Goal: Task Accomplishment & Management: Manage account settings

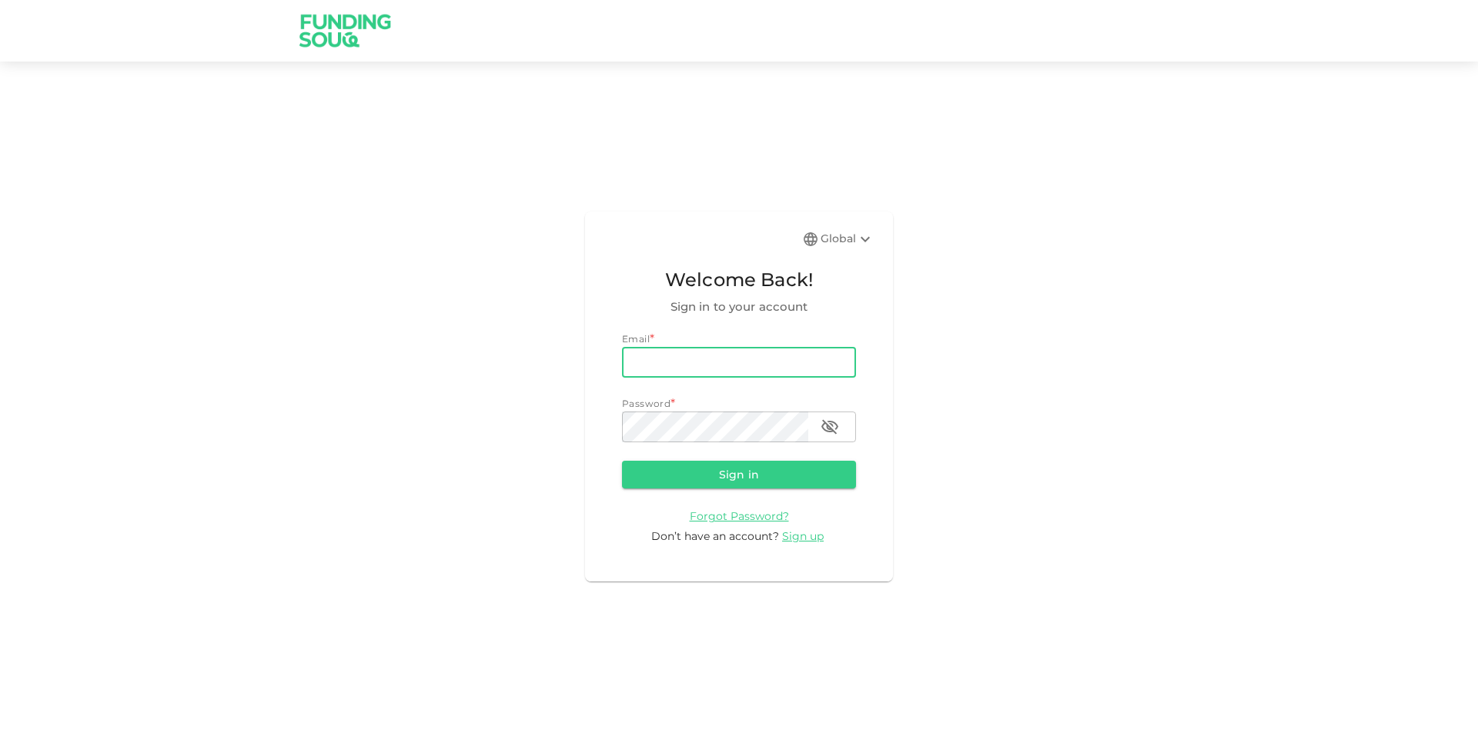
click at [692, 356] on input "email" at bounding box center [739, 362] width 234 height 31
type input "[PERSON_NAME][EMAIL_ADDRESS][PERSON_NAME][DOMAIN_NAME]"
click at [622, 461] on button "Sign in" at bounding box center [739, 475] width 234 height 28
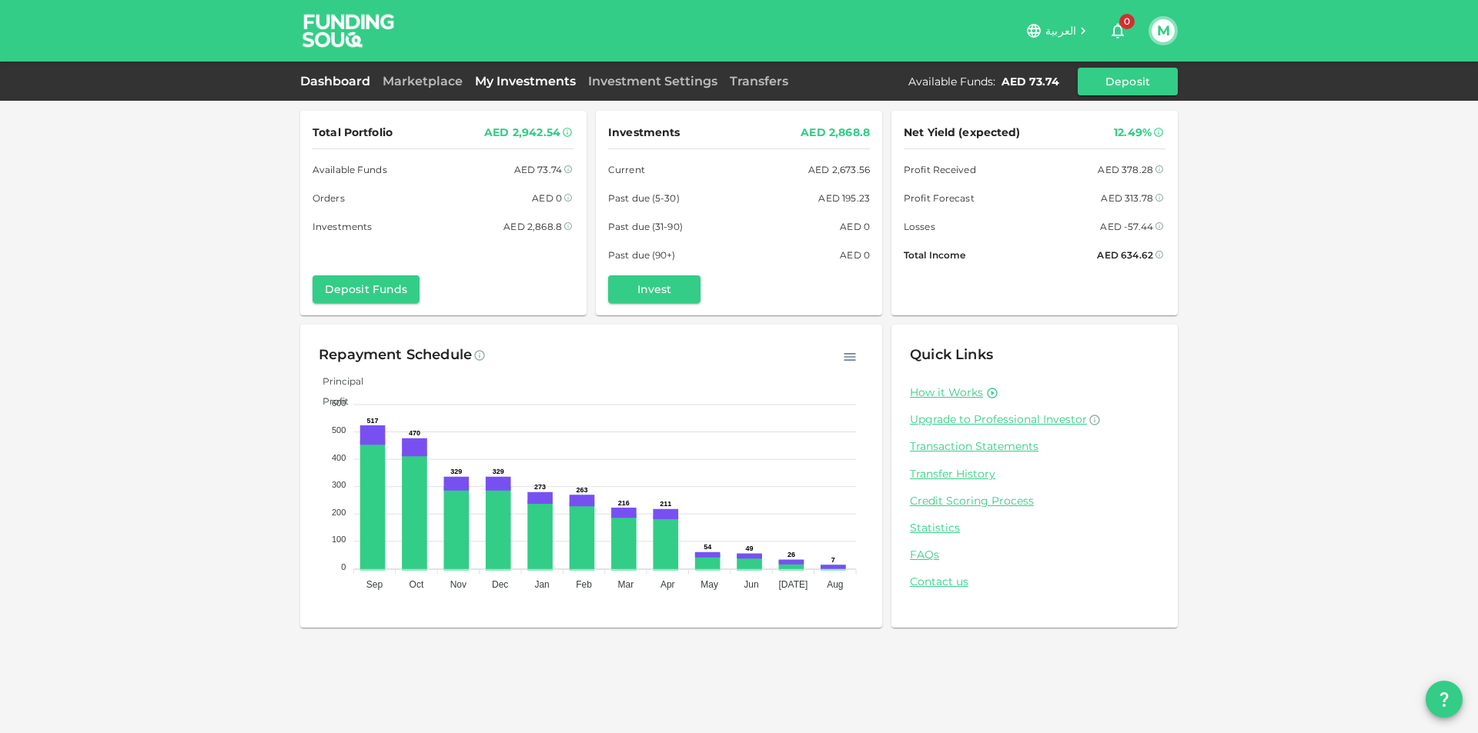
click at [514, 86] on link "My Investments" at bounding box center [525, 81] width 113 height 15
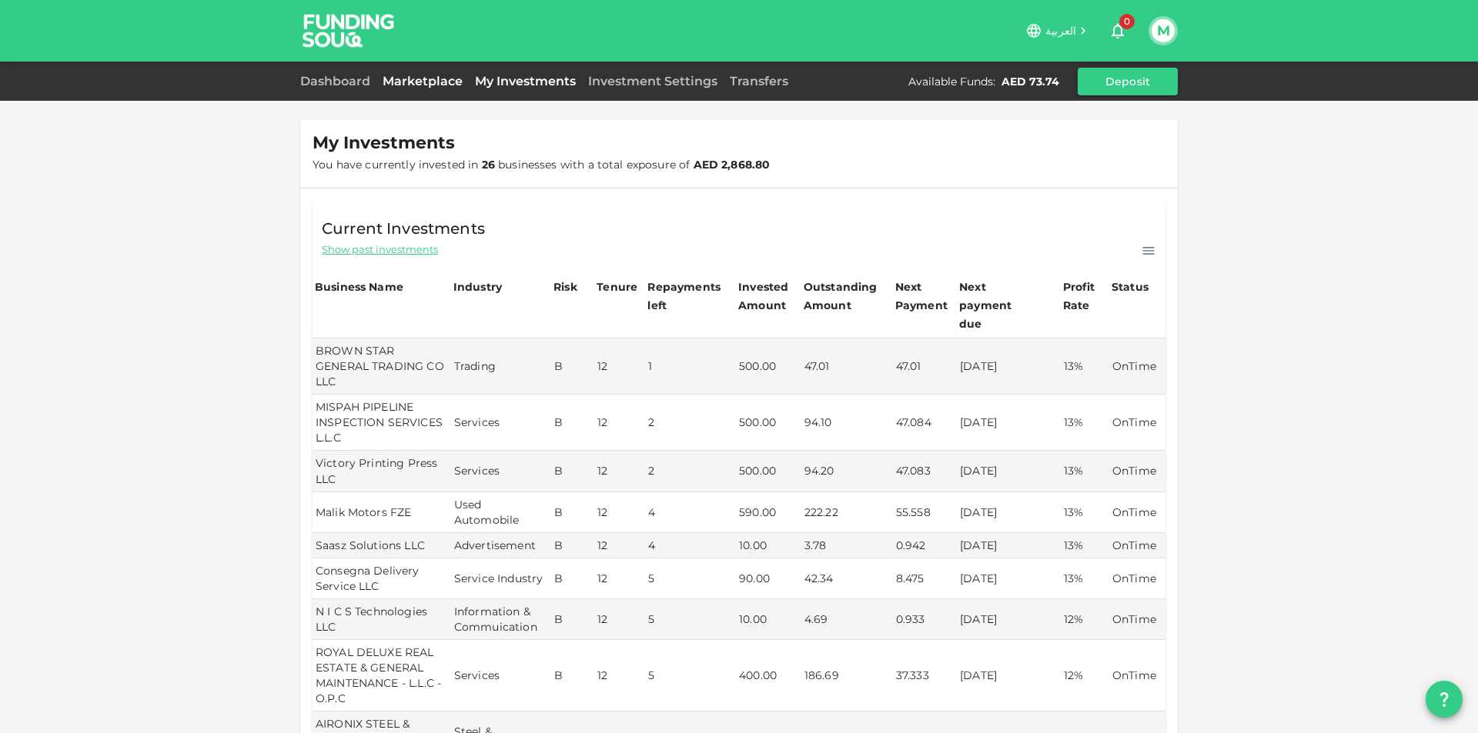
click at [401, 82] on link "Marketplace" at bounding box center [422, 81] width 92 height 15
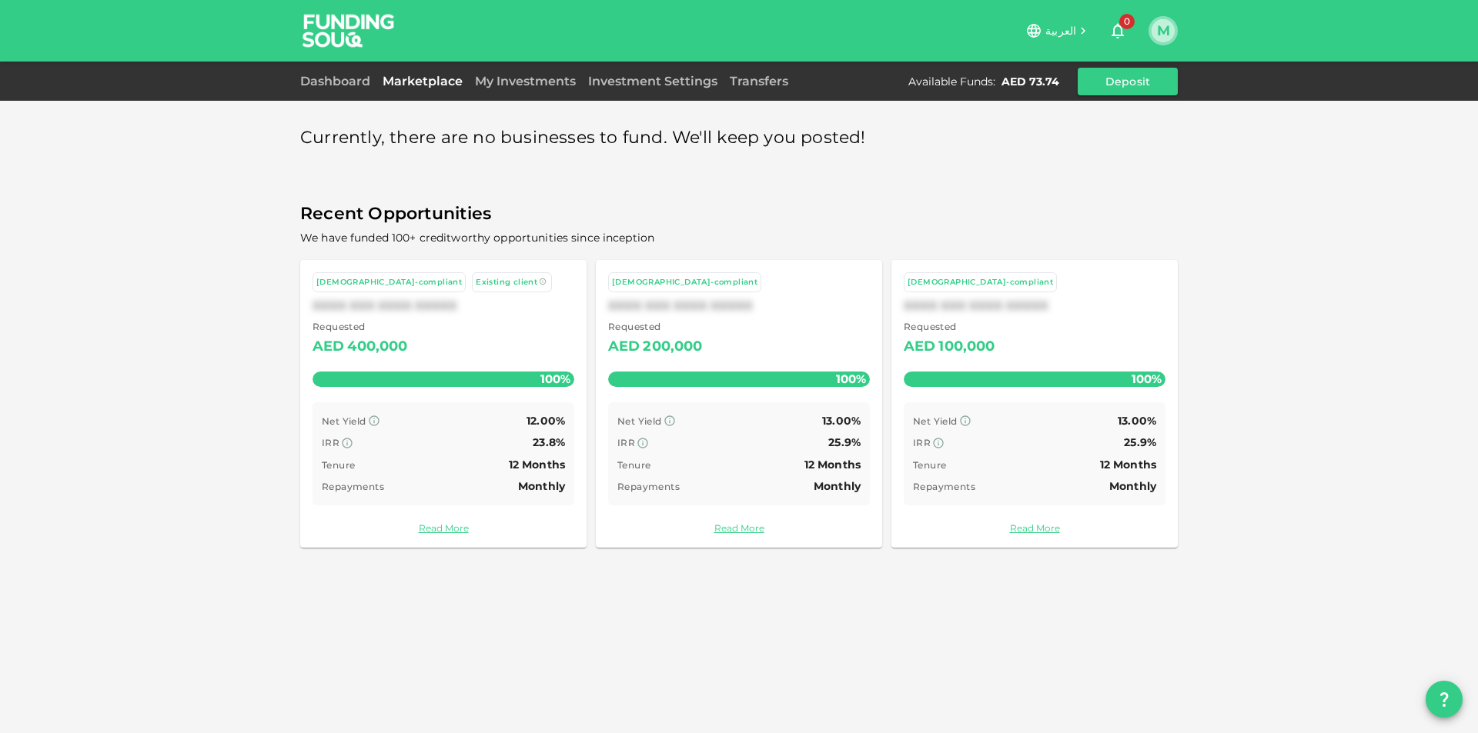
click at [1171, 34] on button "M" at bounding box center [1162, 30] width 23 height 23
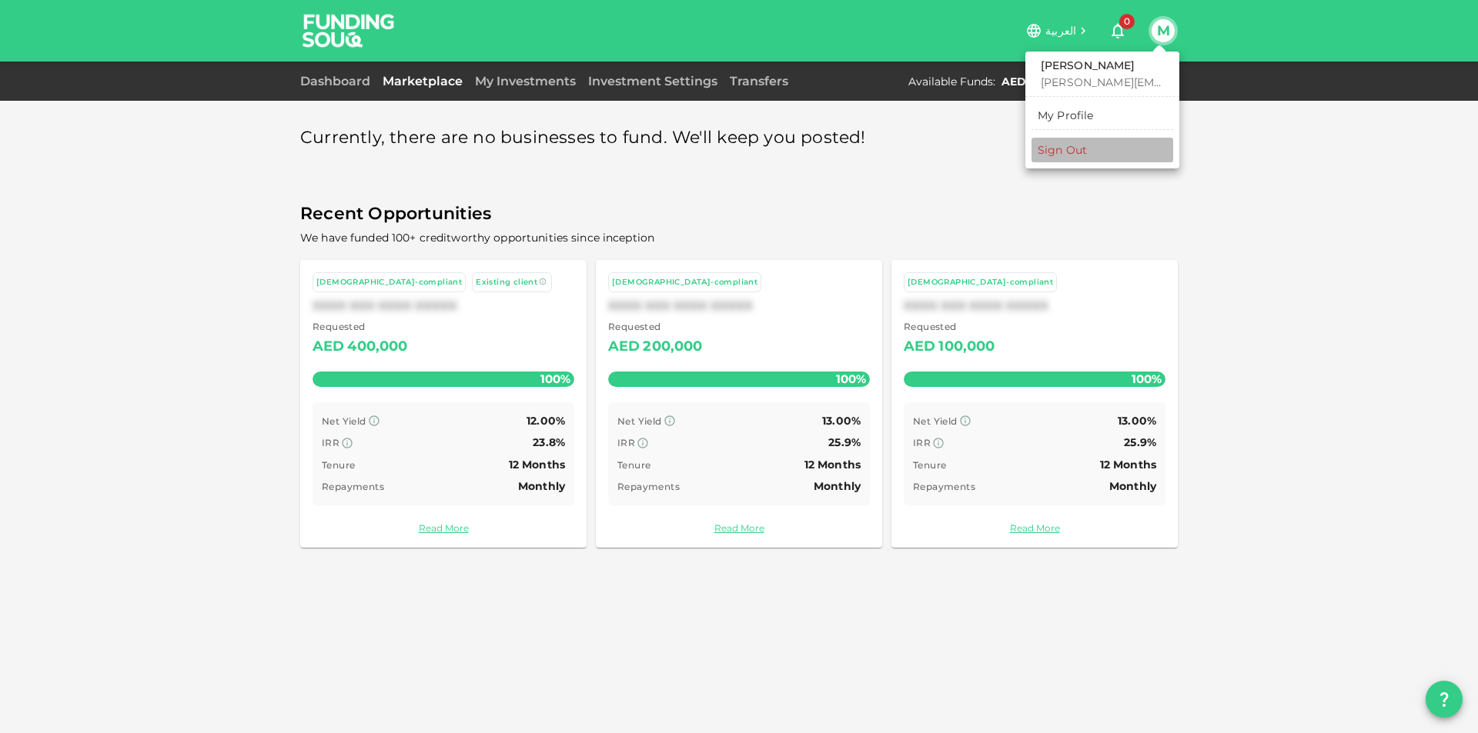
click at [1110, 144] on li "Sign Out" at bounding box center [1102, 150] width 142 height 25
